Goal: Task Accomplishment & Management: Manage account settings

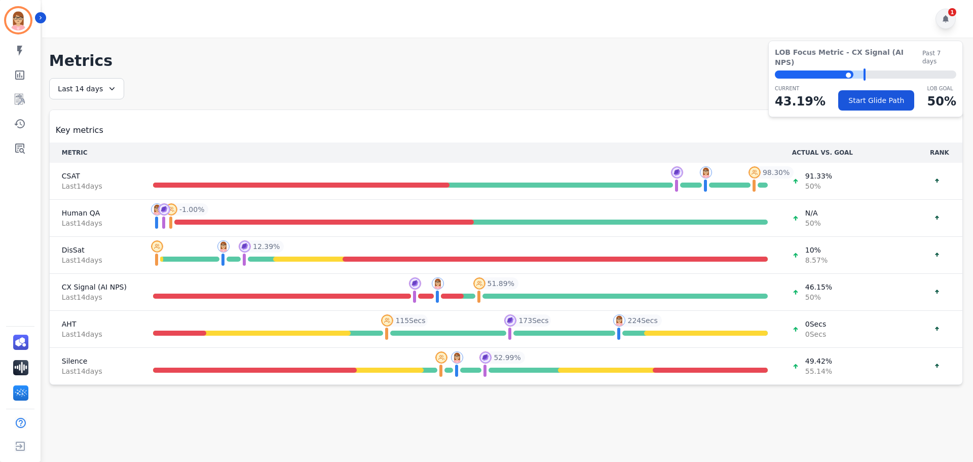
click at [945, 25] on div "1" at bounding box center [946, 19] width 20 height 20
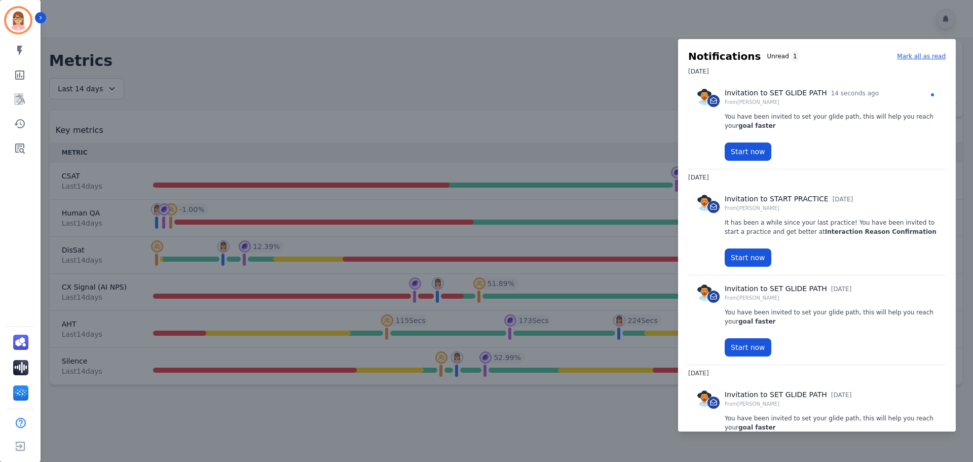
click at [945, 25] on div at bounding box center [486, 231] width 973 height 462
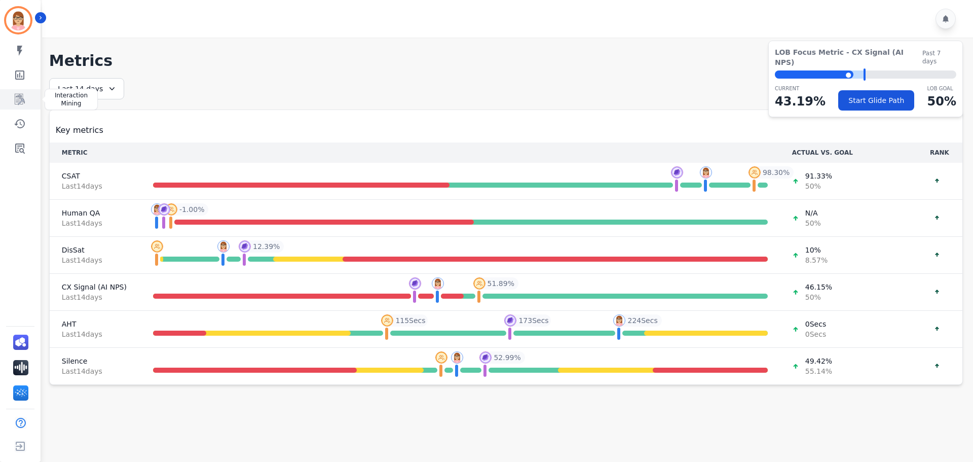
click at [15, 105] on icon "Sidebar" at bounding box center [20, 99] width 12 height 12
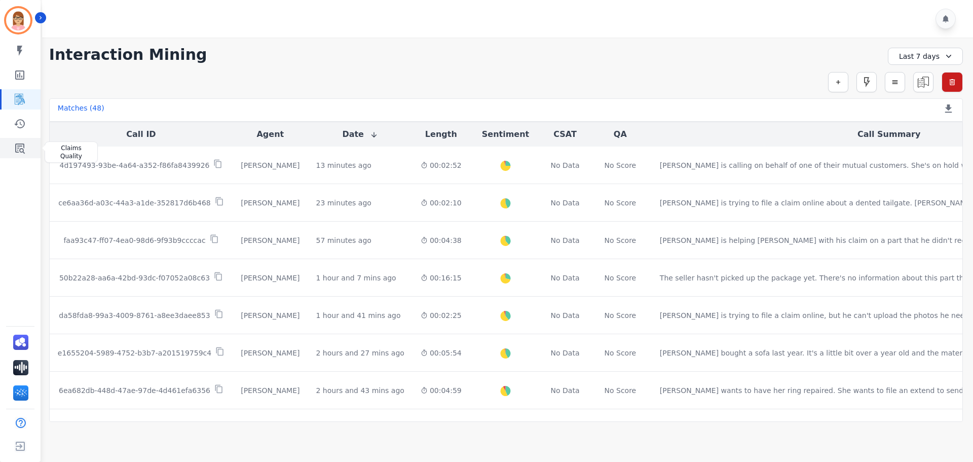
click at [24, 144] on icon "Sidebar" at bounding box center [20, 148] width 12 height 12
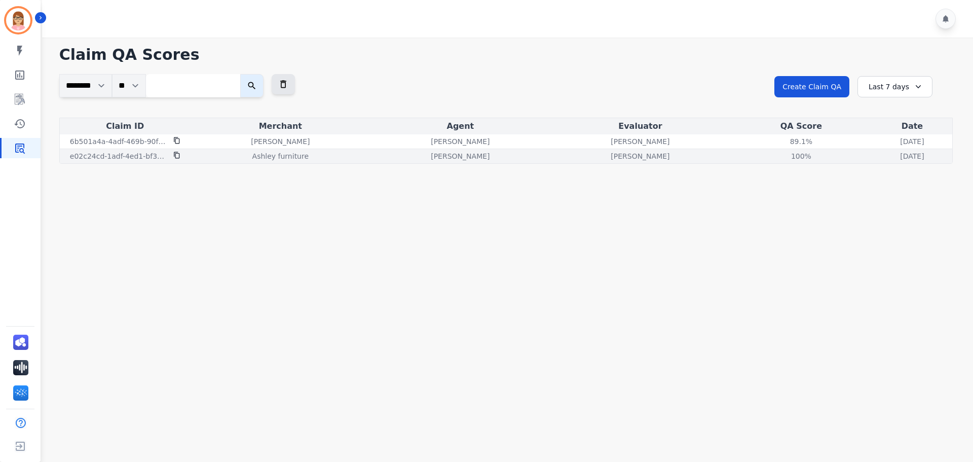
click at [294, 159] on p "Ashley furniture" at bounding box center [280, 156] width 56 height 10
click at [155, 152] on p "e02c24cd-1adf-4ed1-bf37-bbaa30078526" at bounding box center [118, 156] width 97 height 10
click at [175, 157] on icon at bounding box center [176, 155] width 7 height 7
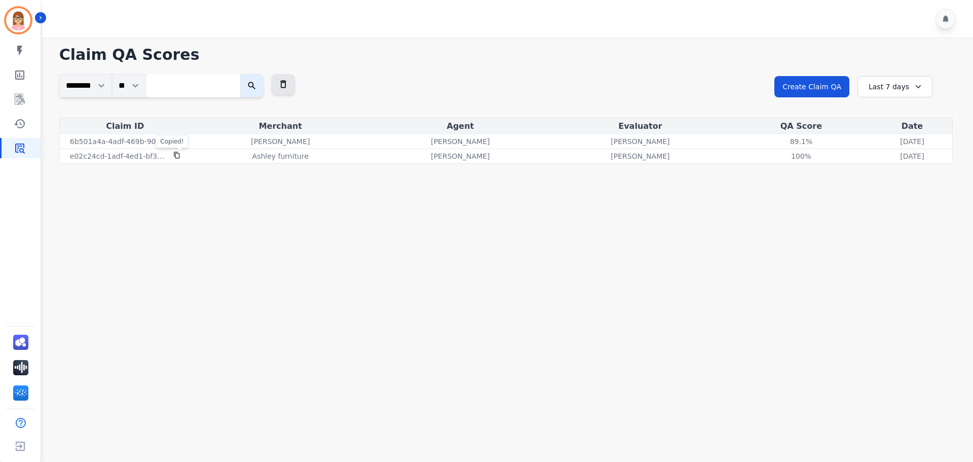
click at [309, 225] on main "**********" at bounding box center [506, 269] width 934 height 462
click at [905, 98] on div "**********" at bounding box center [863, 96] width 178 height 44
click at [904, 90] on div "Last 7 days" at bounding box center [895, 86] width 75 height 21
click at [890, 177] on li "Last 30 days" at bounding box center [901, 173] width 51 height 10
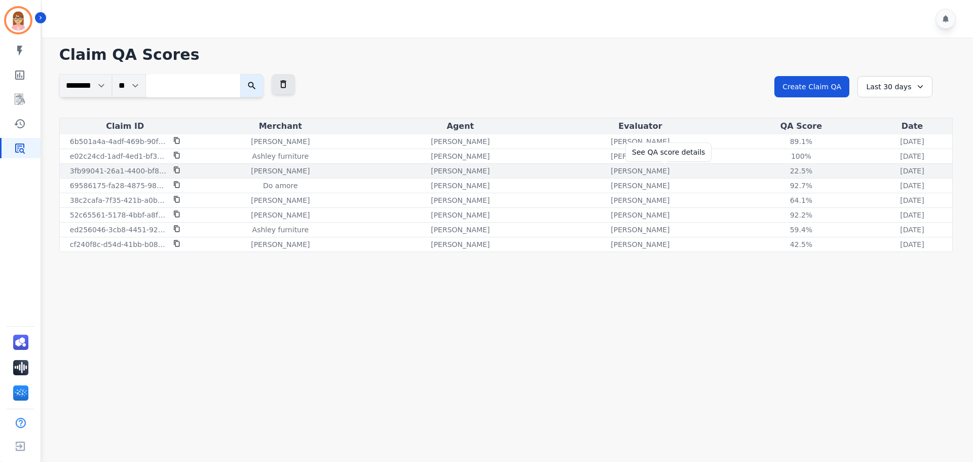
click at [779, 172] on div "22.5%" at bounding box center [802, 171] width 46 height 10
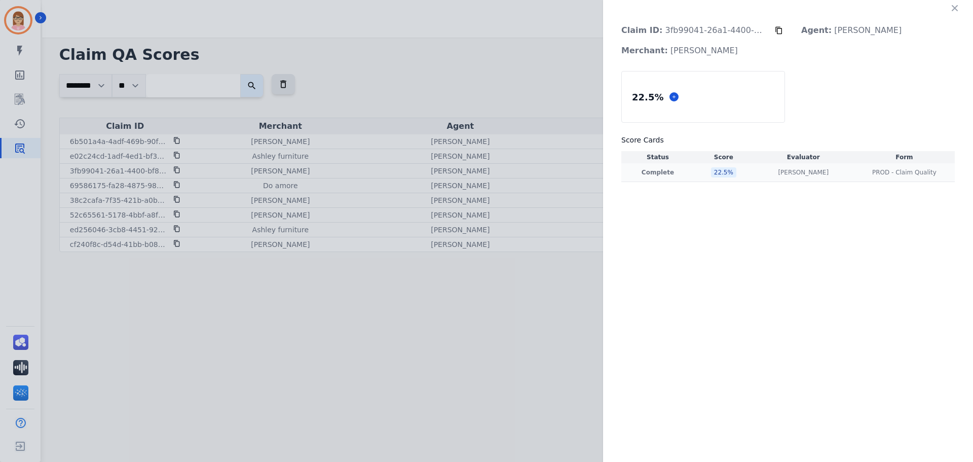
click at [828, 174] on div "[PERSON_NAME] [PERSON_NAME]" at bounding box center [803, 172] width 97 height 8
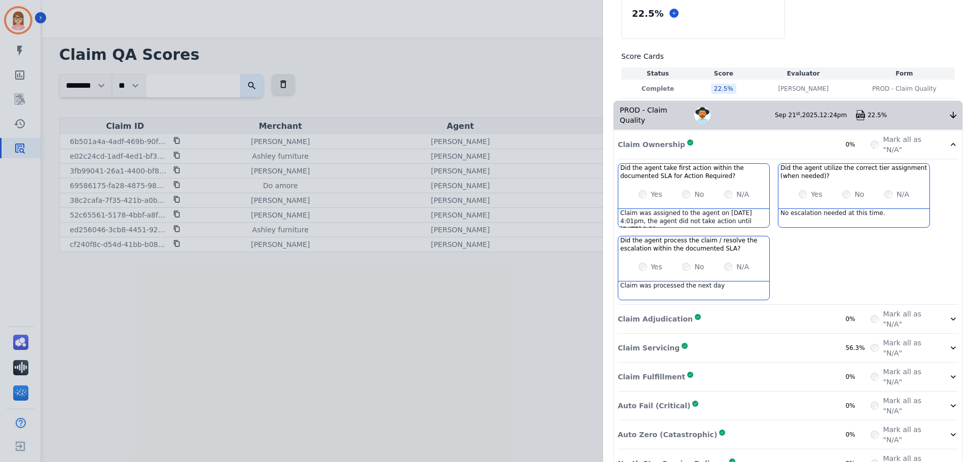
scroll to position [100, 0]
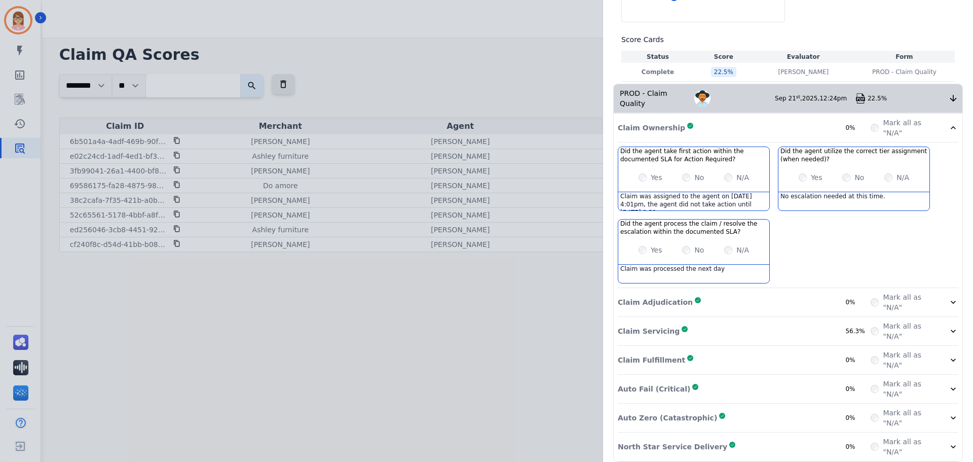
click at [930, 321] on label "Mark all as "N/A"" at bounding box center [909, 331] width 53 height 20
click at [948, 326] on icon at bounding box center [953, 331] width 10 height 10
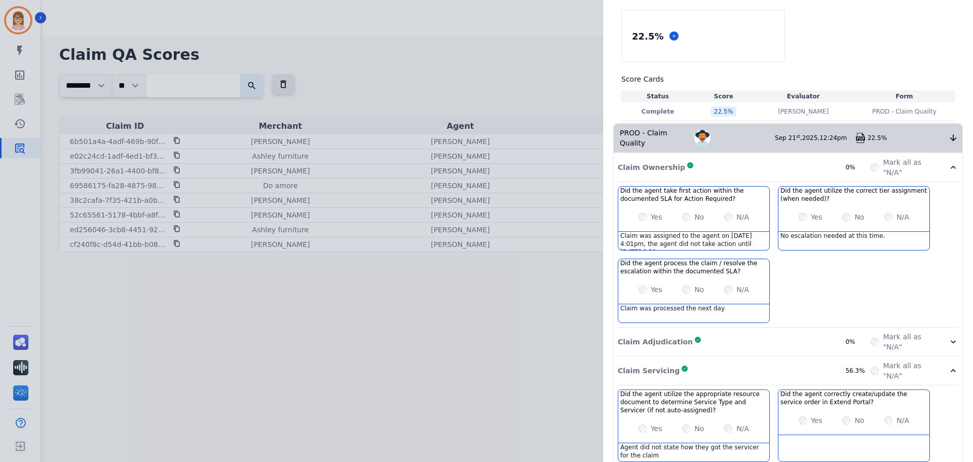
scroll to position [0, 0]
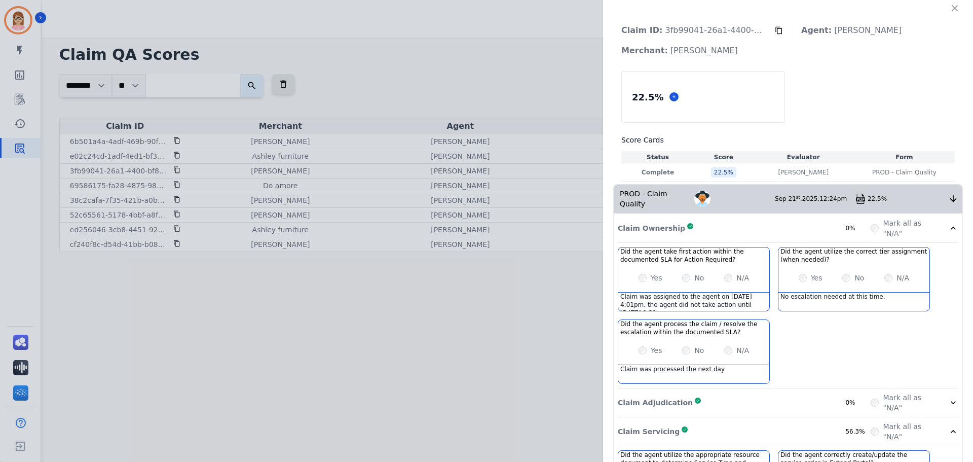
click at [909, 195] on div "22.5%" at bounding box center [908, 199] width 81 height 8
click at [948, 223] on icon at bounding box center [953, 228] width 10 height 10
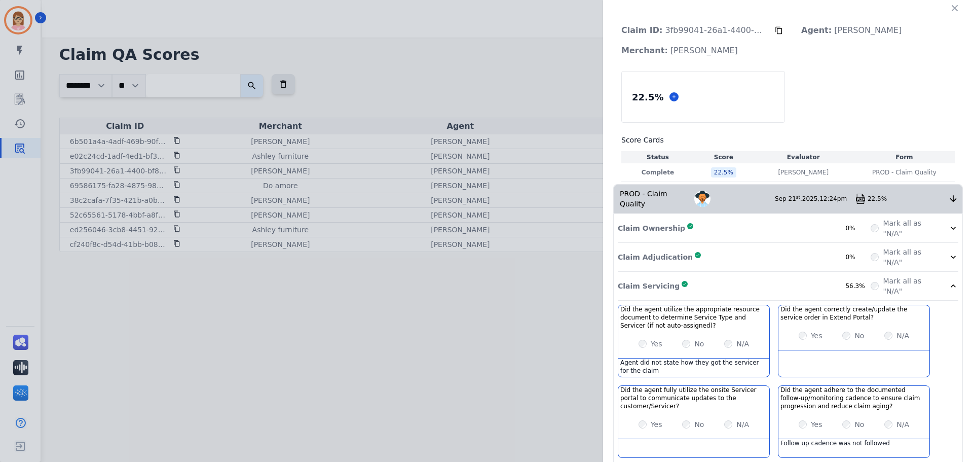
click at [818, 279] on div "Claim Servicing Complete 56.3%" at bounding box center [744, 286] width 253 height 20
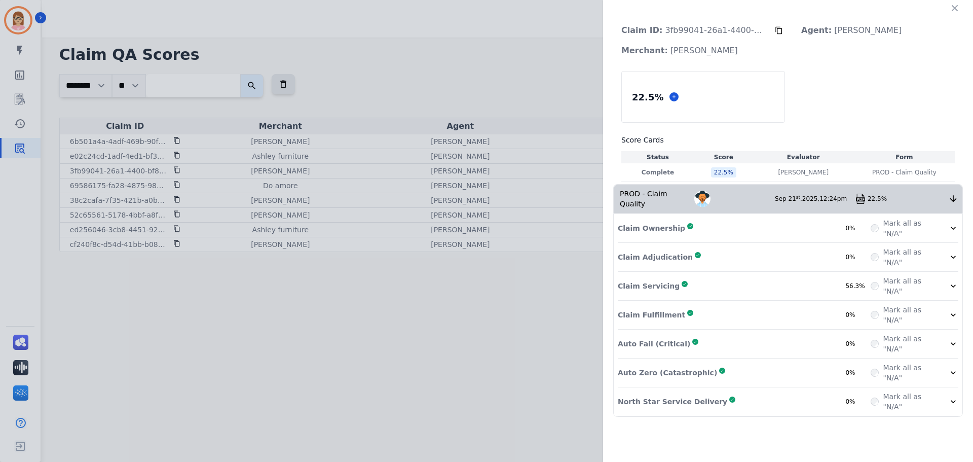
click at [801, 276] on div "Claim Servicing Complete 56.3%" at bounding box center [744, 286] width 253 height 20
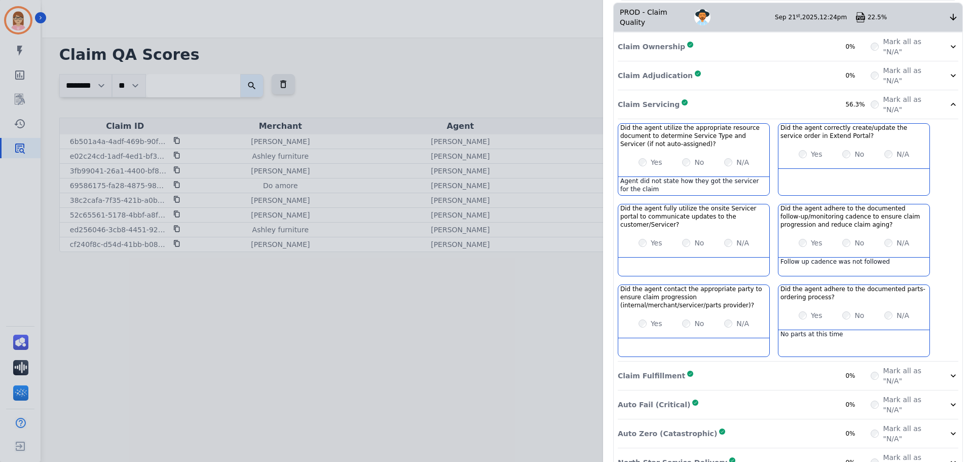
scroll to position [197, 0]
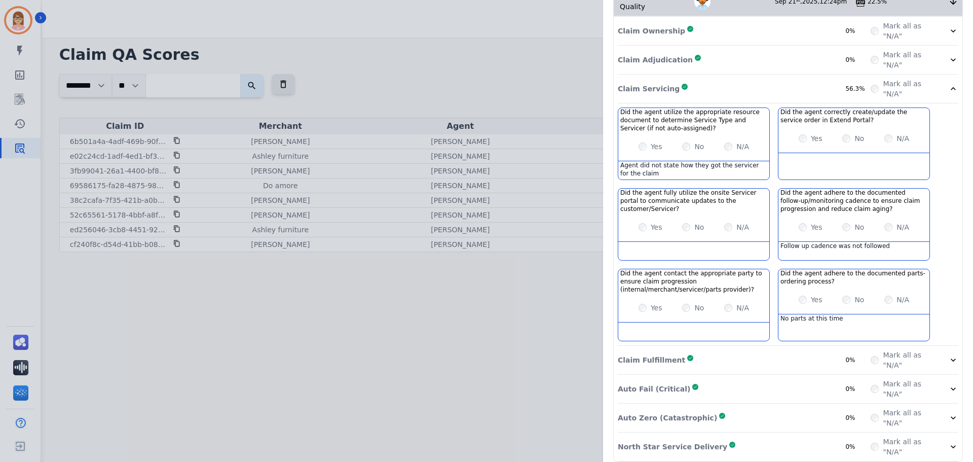
click at [795, 352] on div "Claim Fulfillment Complete 0%" at bounding box center [744, 360] width 253 height 20
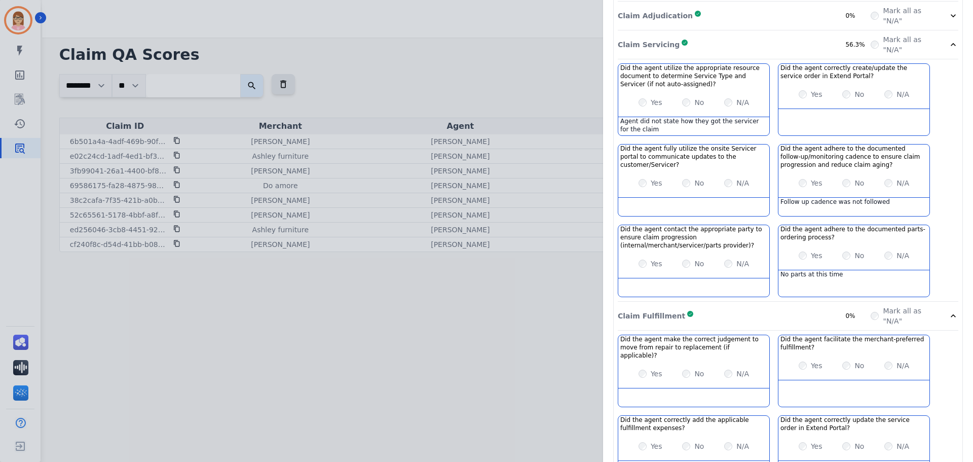
click at [779, 309] on div "Claim Fulfillment Complete 0%" at bounding box center [744, 316] width 253 height 20
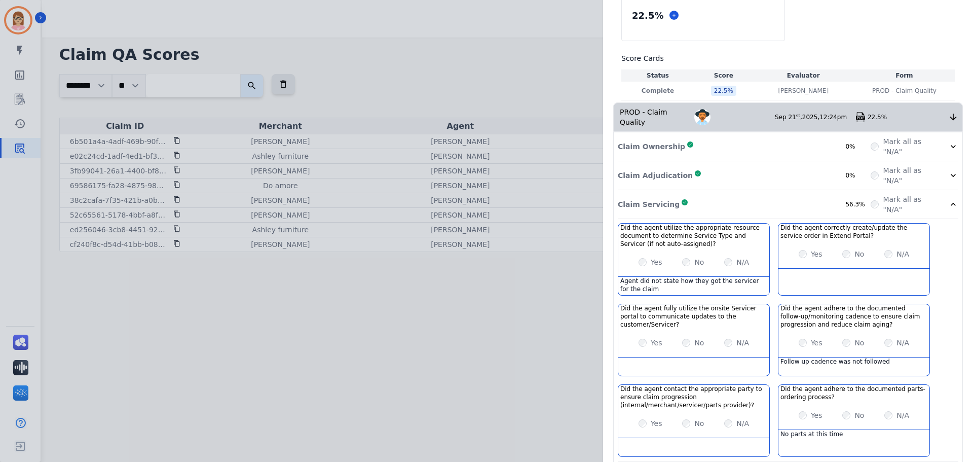
scroll to position [45, 0]
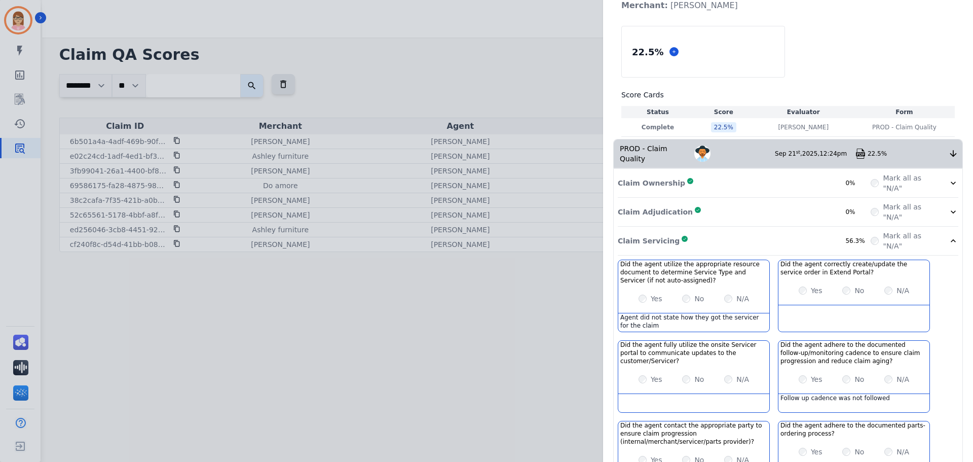
click at [779, 239] on div "Claim Servicing Complete 56.3%" at bounding box center [744, 241] width 253 height 20
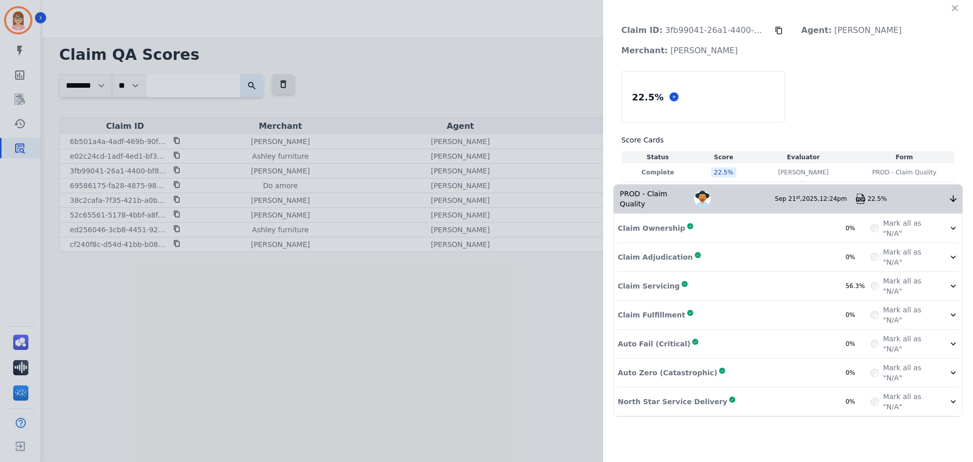
click at [898, 195] on div "22.5%" at bounding box center [908, 199] width 81 height 8
click at [943, 197] on div "22.5%" at bounding box center [908, 199] width 81 height 8
click at [950, 194] on icon at bounding box center [953, 199] width 10 height 10
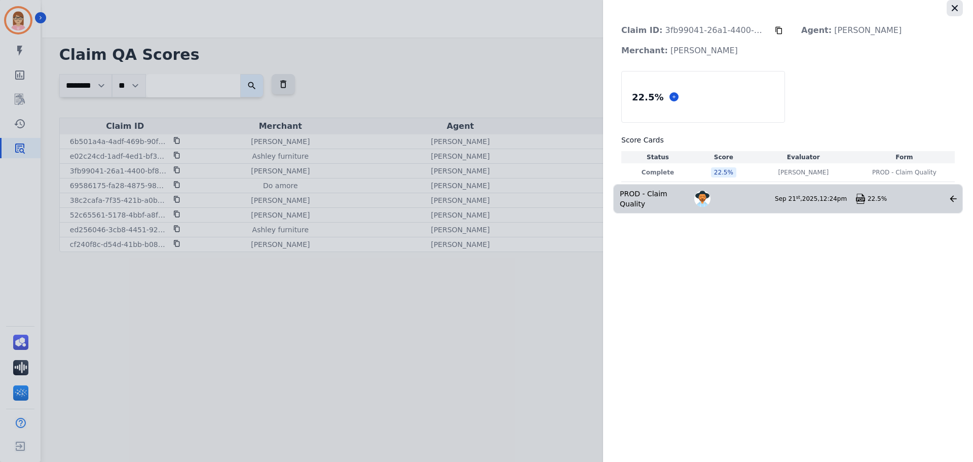
click at [955, 10] on icon "button" at bounding box center [955, 8] width 10 height 10
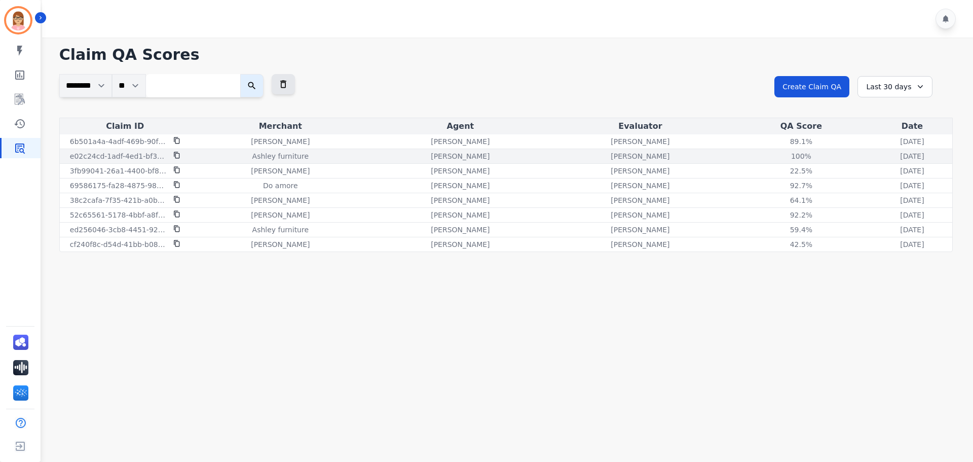
click at [732, 158] on div "100% See QA score details" at bounding box center [801, 156] width 138 height 10
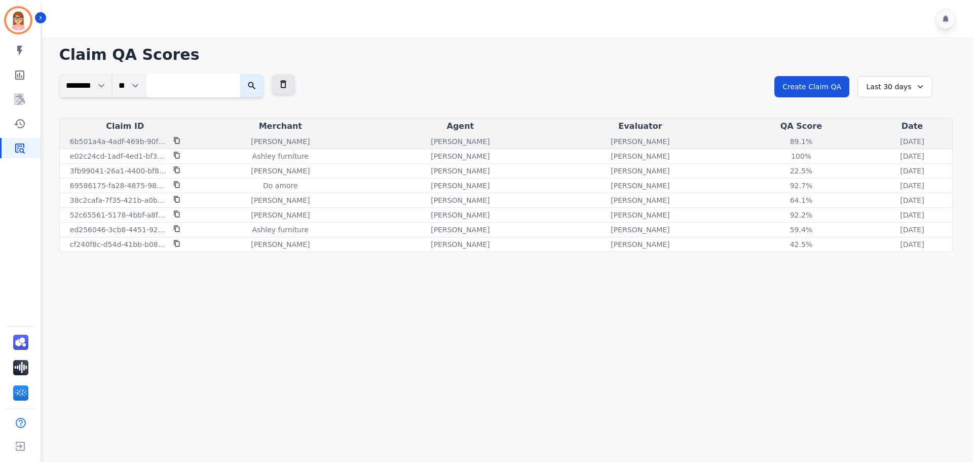
click at [179, 143] on icon at bounding box center [177, 140] width 6 height 7
click at [219, 142] on div "[PERSON_NAME]" at bounding box center [281, 141] width 176 height 10
click at [373, 144] on div "[PERSON_NAME]" at bounding box center [461, 141] width 176 height 10
click at [900, 140] on p "[DATE]" at bounding box center [912, 141] width 24 height 10
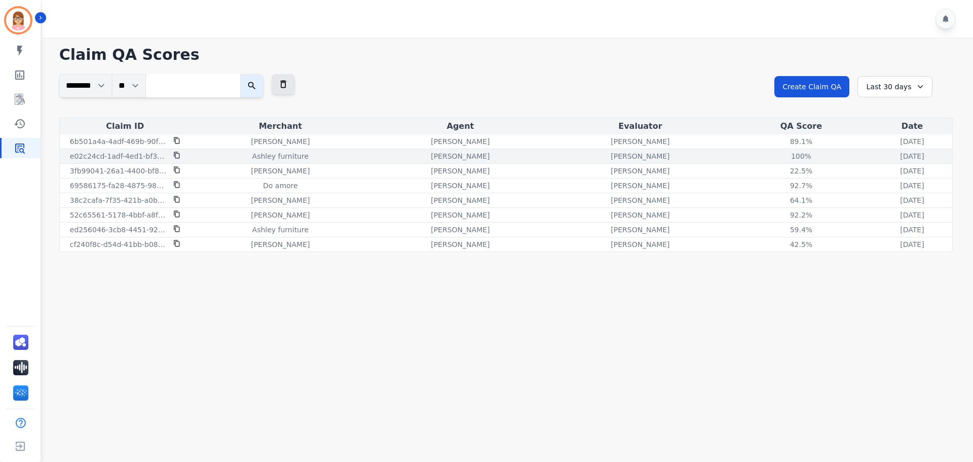
click at [262, 158] on p "Ashley furniture" at bounding box center [280, 156] width 56 height 10
click at [550, 162] on td "[PERSON_NAME]" at bounding box center [640, 156] width 180 height 15
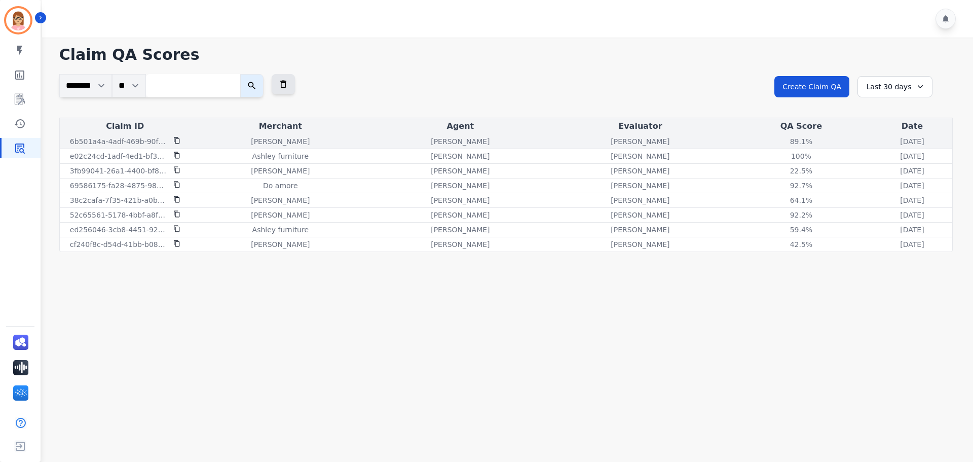
click at [552, 145] on div "[PERSON_NAME]" at bounding box center [640, 141] width 176 height 10
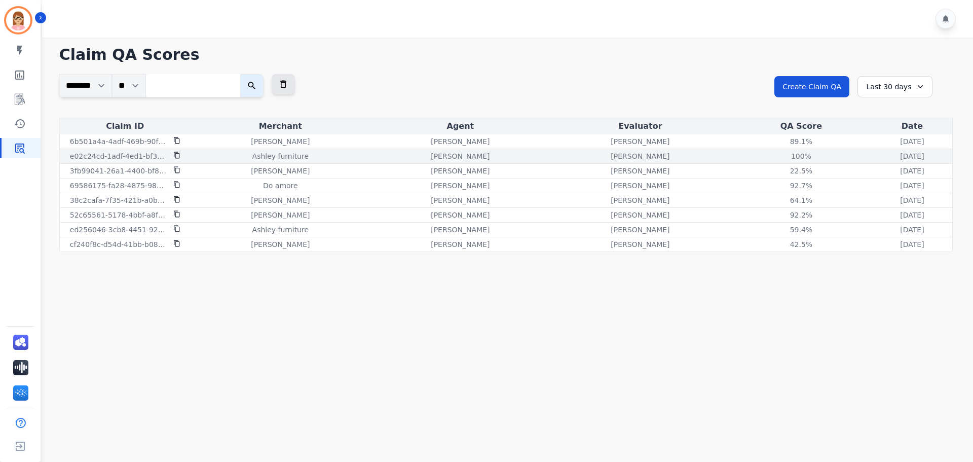
click at [565, 151] on div "[PERSON_NAME]" at bounding box center [640, 156] width 176 height 10
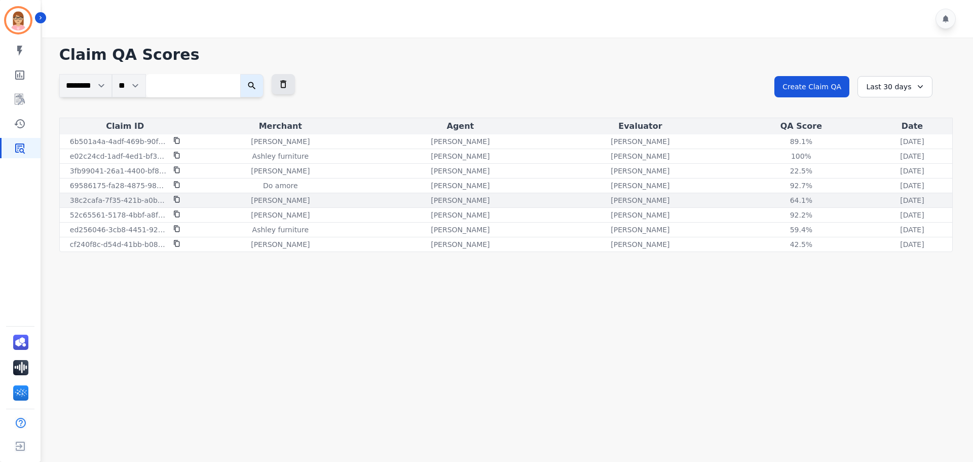
click at [578, 200] on div "[PERSON_NAME]" at bounding box center [640, 200] width 176 height 10
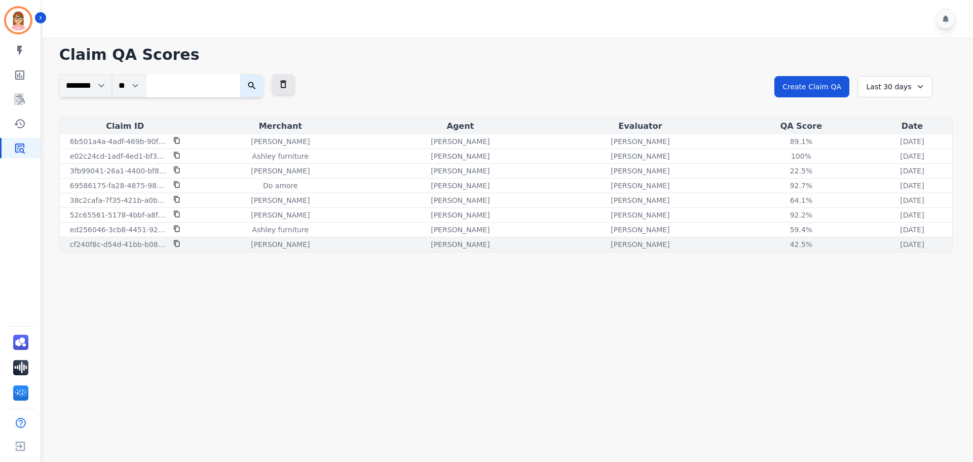
click at [577, 248] on div "[PERSON_NAME]" at bounding box center [640, 244] width 176 height 10
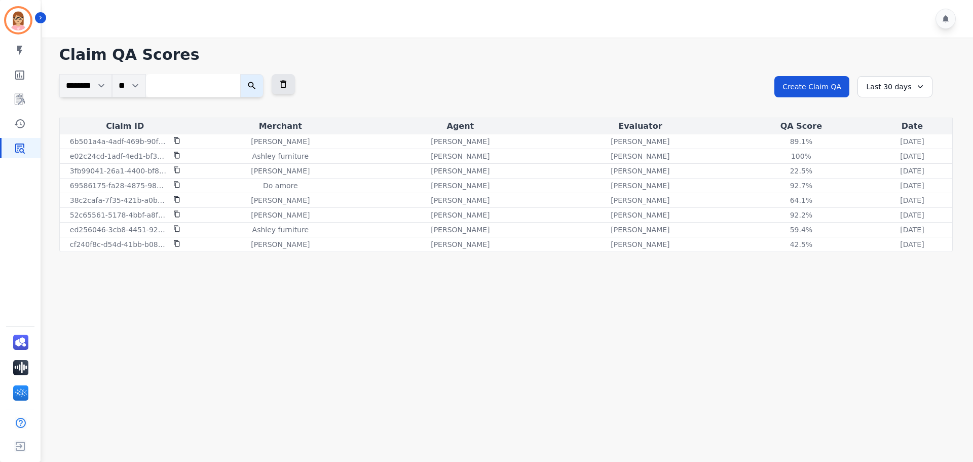
click at [899, 82] on div "Last 30 days" at bounding box center [895, 86] width 75 height 21
click at [882, 186] on li "Last 90 days" at bounding box center [901, 185] width 51 height 10
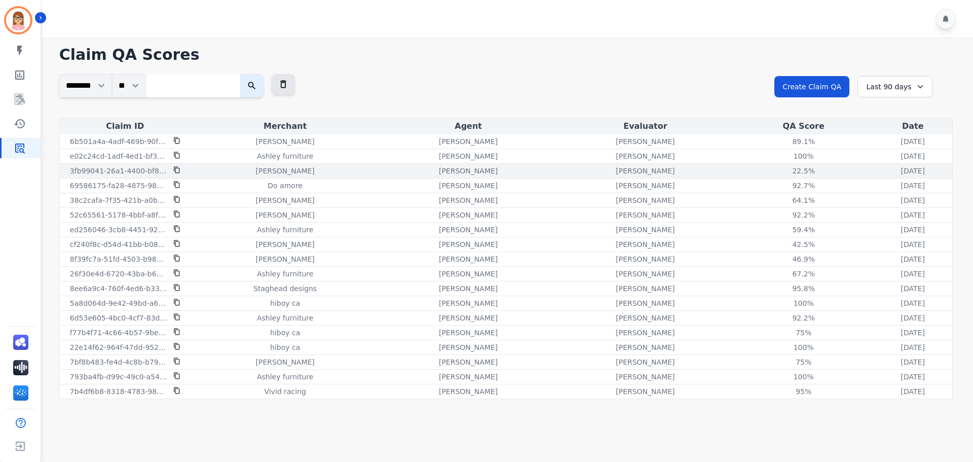
click at [736, 171] on div "22.5% See QA score details" at bounding box center [803, 171] width 135 height 10
click at [781, 197] on div "64.1%" at bounding box center [804, 200] width 46 height 10
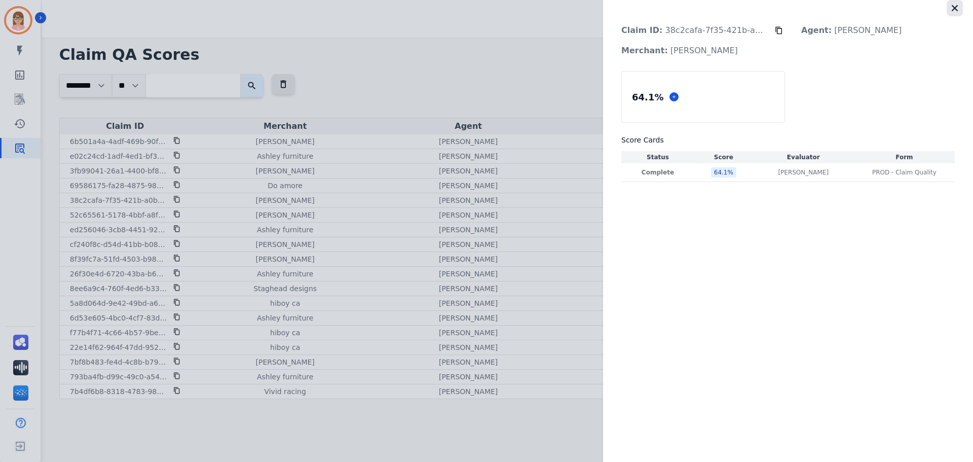
click at [958, 9] on icon "button" at bounding box center [955, 8] width 10 height 10
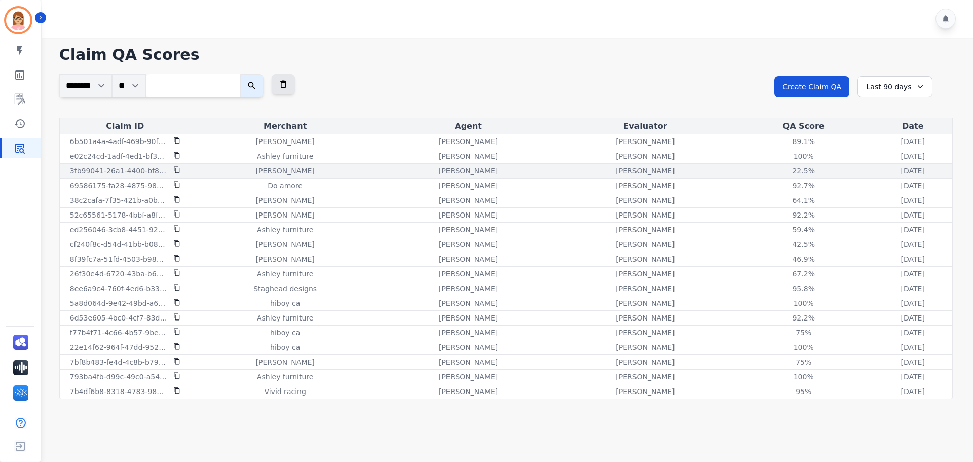
click at [875, 169] on div "[DATE] [DATE] 12:24pm" at bounding box center [912, 171] width 75 height 10
click at [11, 55] on link "Sidebar" at bounding box center [21, 51] width 39 height 20
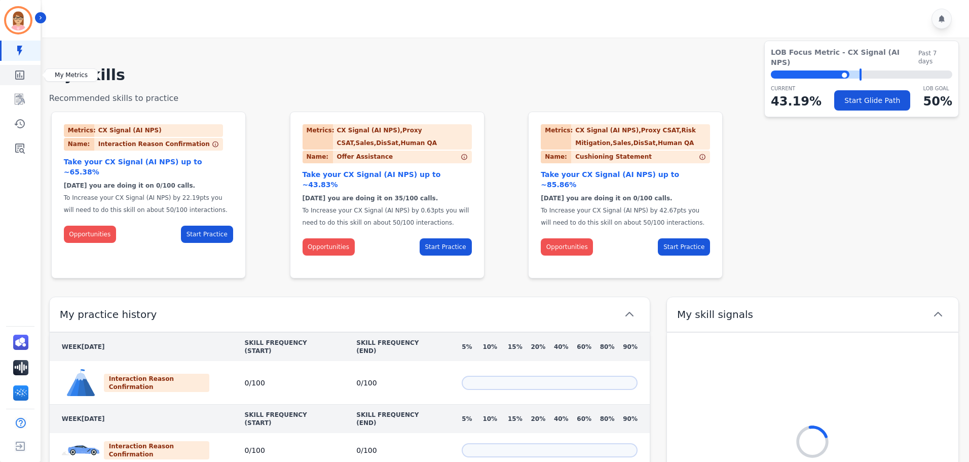
click at [21, 78] on icon "Sidebar" at bounding box center [19, 74] width 9 height 9
